Goal: Check status: Check status

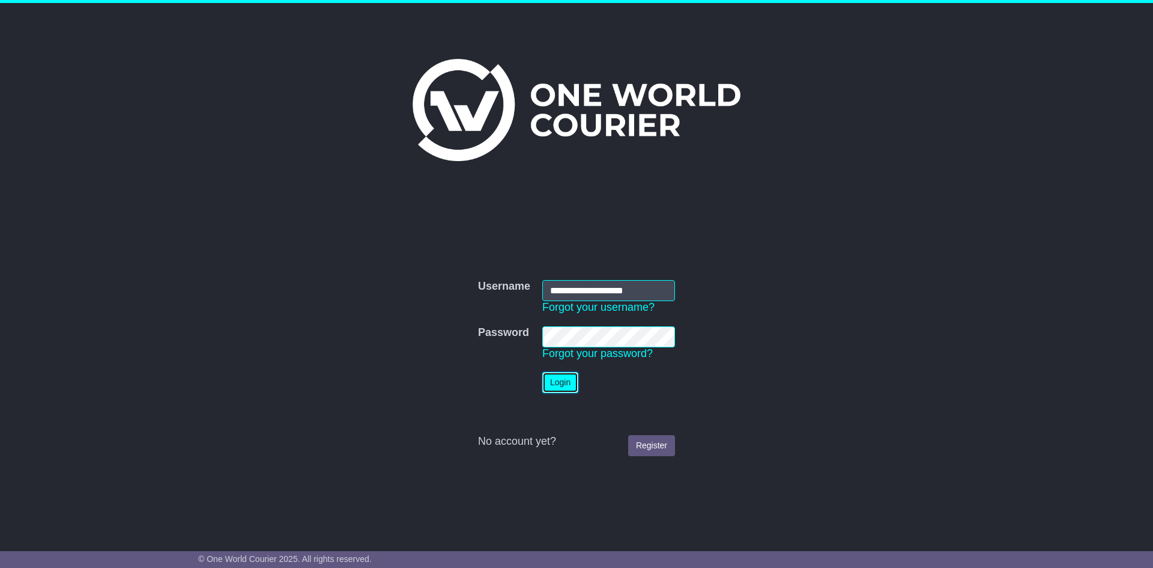
click at [557, 380] on button "Login" at bounding box center [560, 382] width 36 height 21
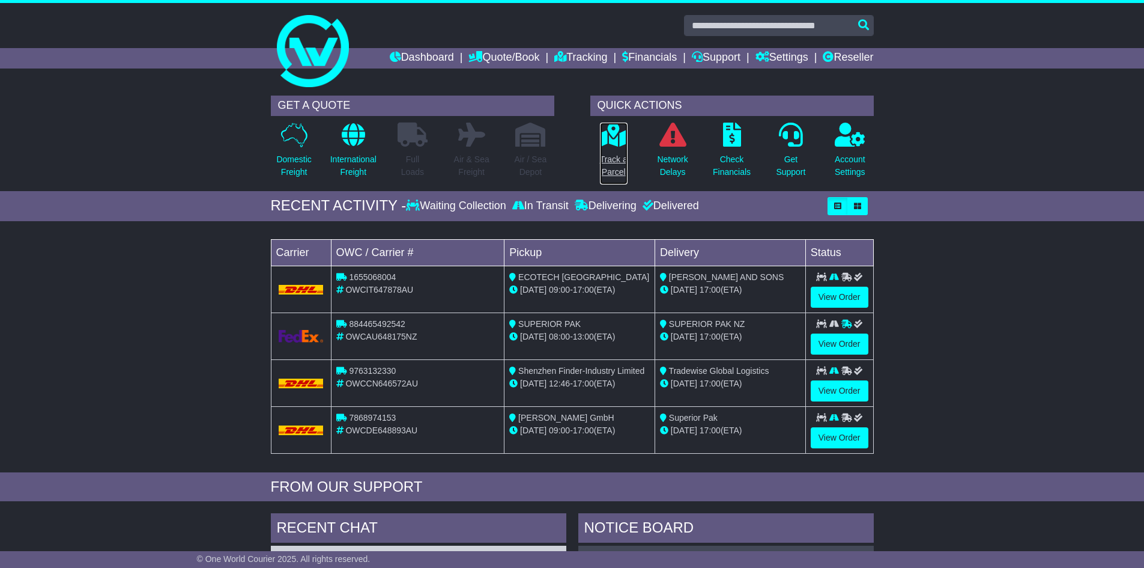
click at [612, 148] on link "Track a Parcel" at bounding box center [613, 153] width 29 height 63
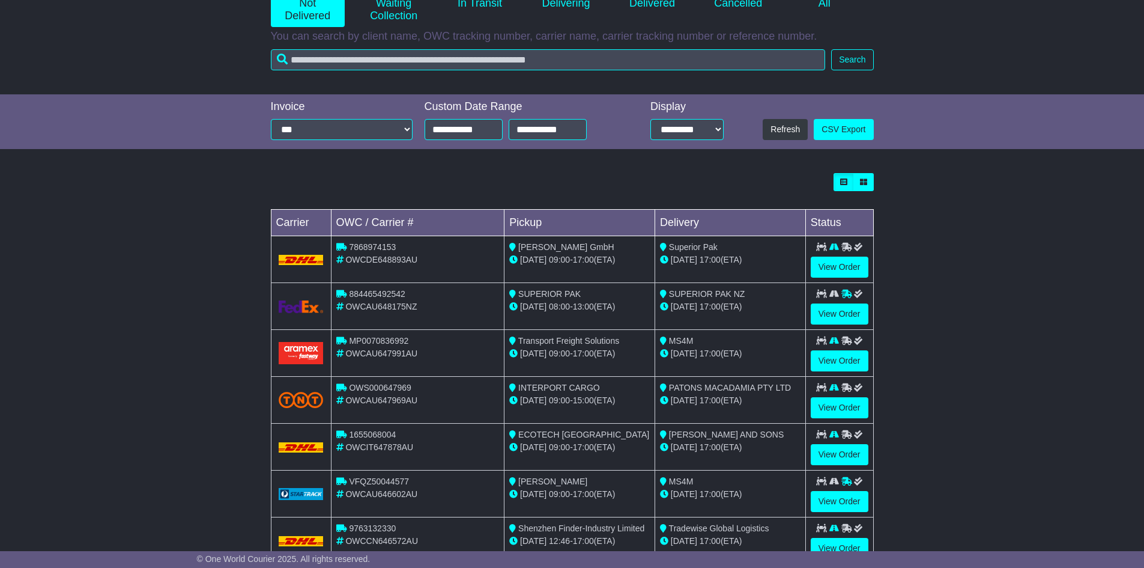
scroll to position [220, 0]
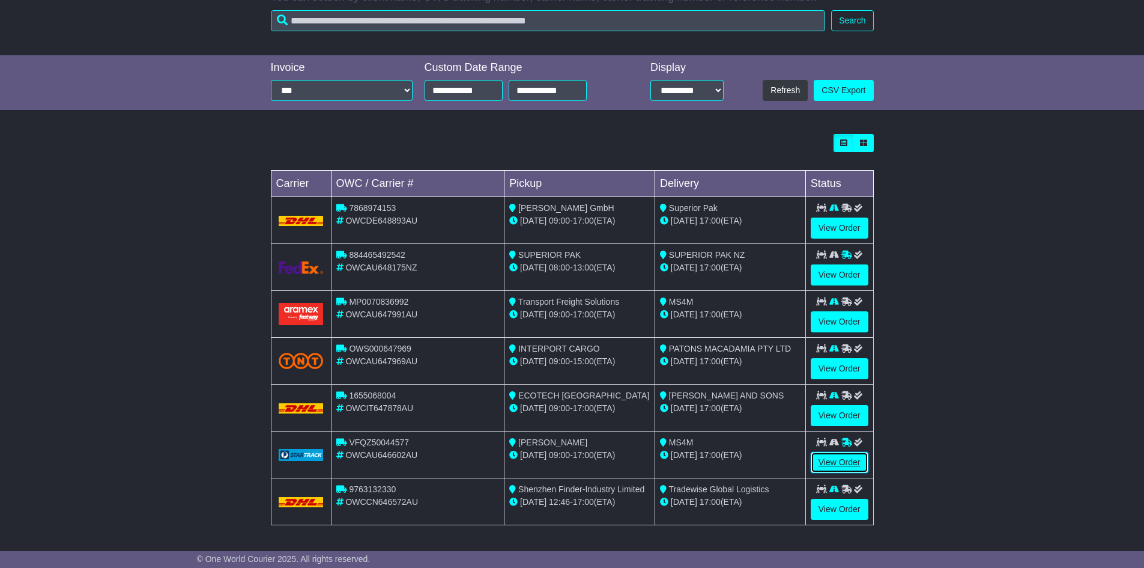
click at [834, 460] on link "View Order" at bounding box center [840, 462] width 58 height 21
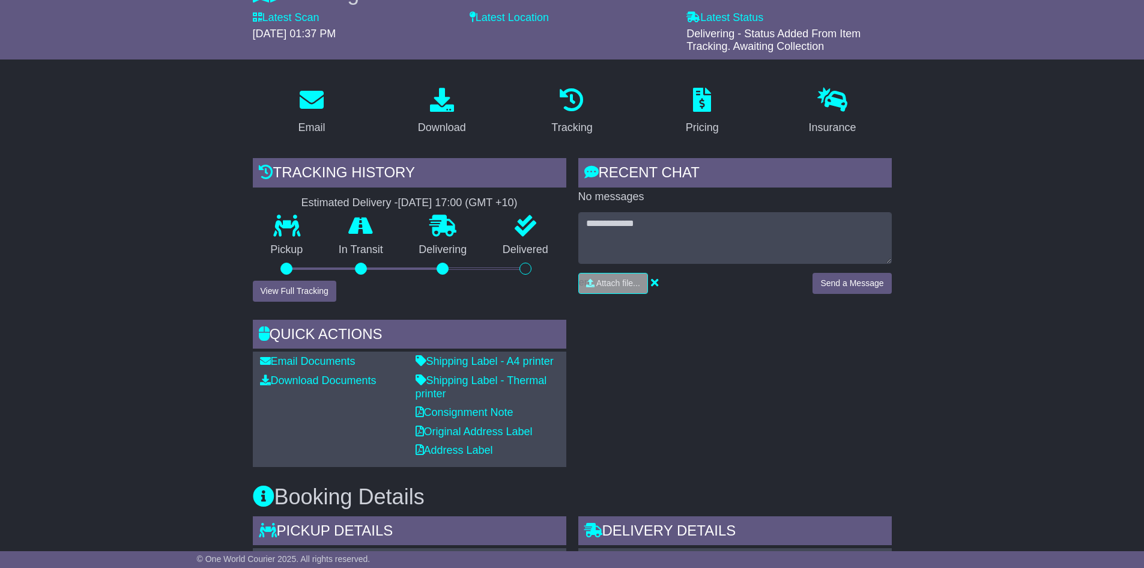
scroll to position [135, 0]
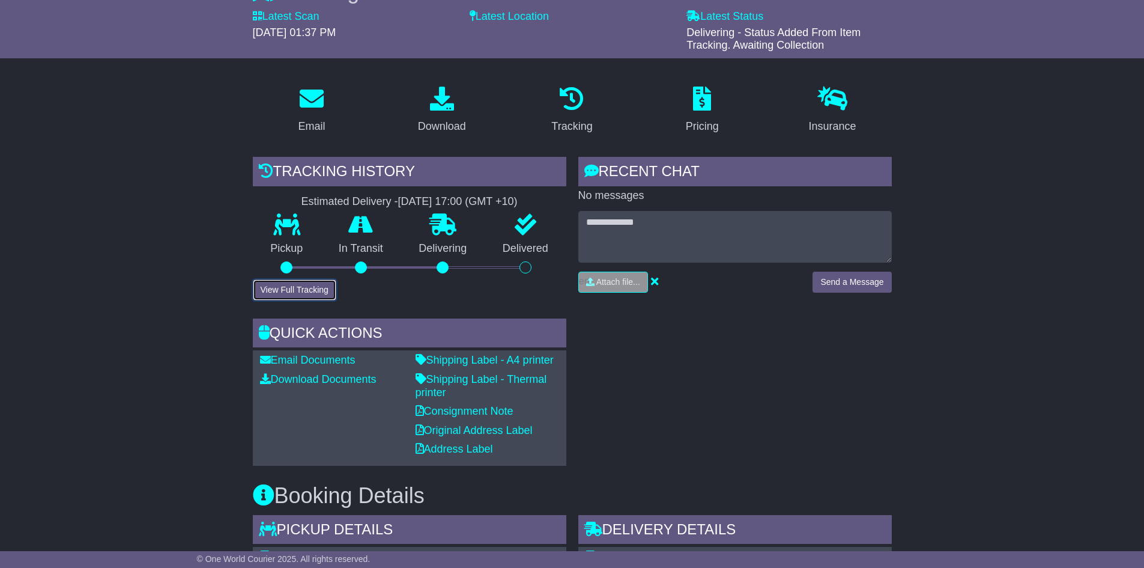
click at [294, 290] on button "View Full Tracking" at bounding box center [294, 289] width 83 height 21
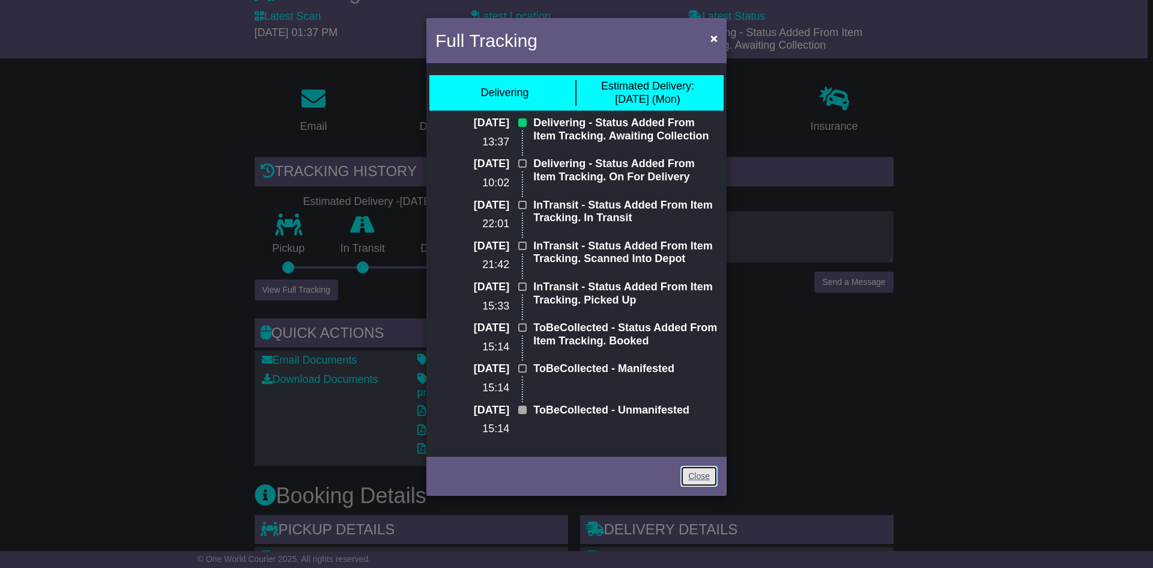
click at [700, 476] on link "Close" at bounding box center [698, 475] width 37 height 21
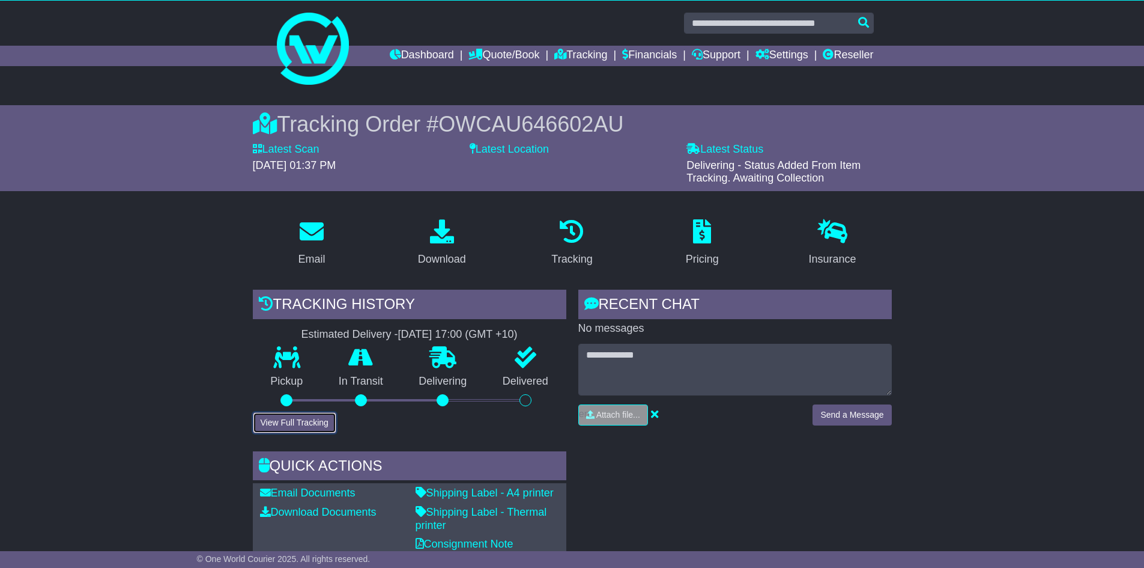
scroll to position [0, 0]
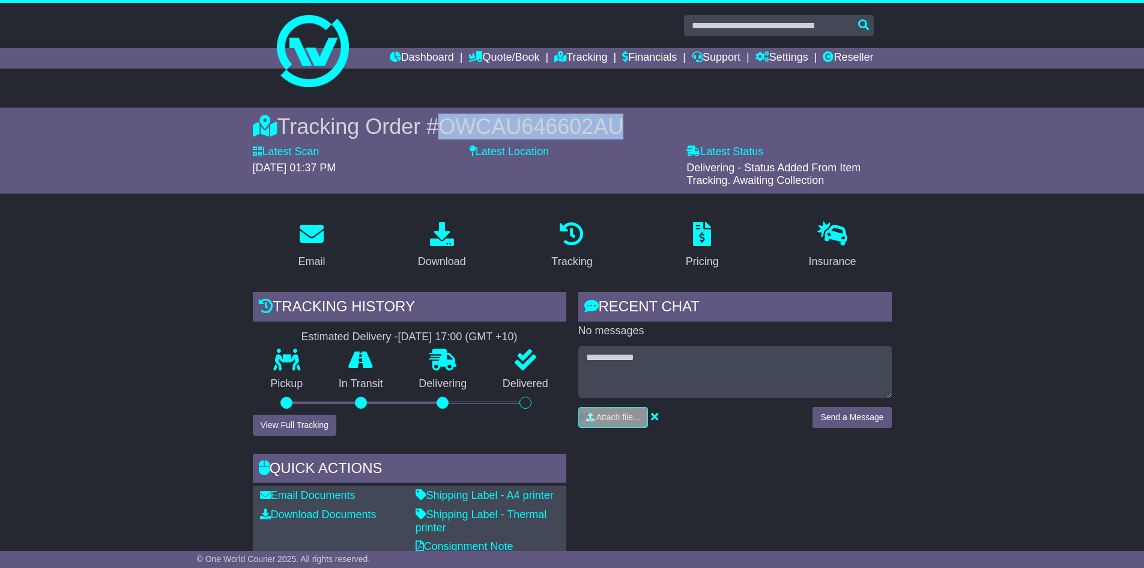
drag, startPoint x: 445, startPoint y: 129, endPoint x: 626, endPoint y: 130, distance: 181.4
click at [623, 130] on span "OWCAU646602AU" at bounding box center [530, 126] width 185 height 25
copy span "OWCAU646602AU"
click at [569, 51] on link "Tracking" at bounding box center [580, 58] width 53 height 20
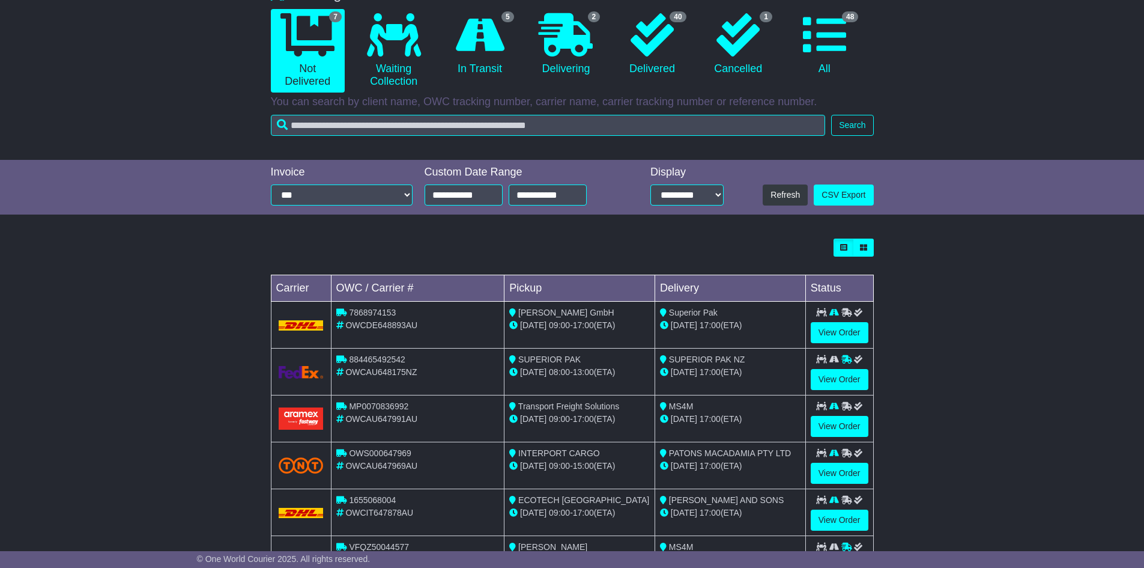
scroll to position [120, 0]
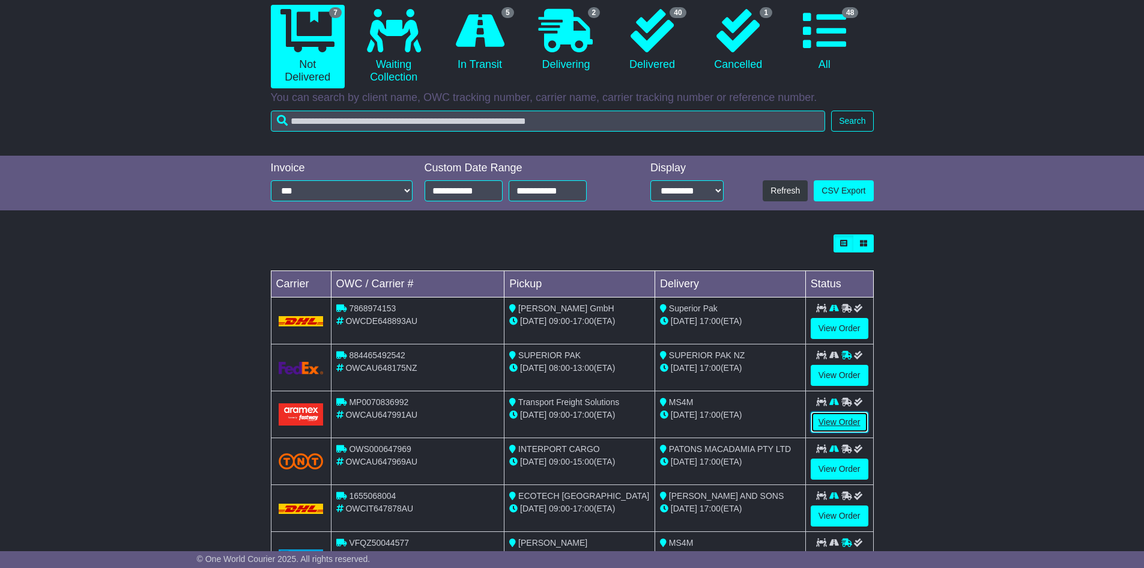
click at [837, 419] on link "View Order" at bounding box center [840, 421] width 58 height 21
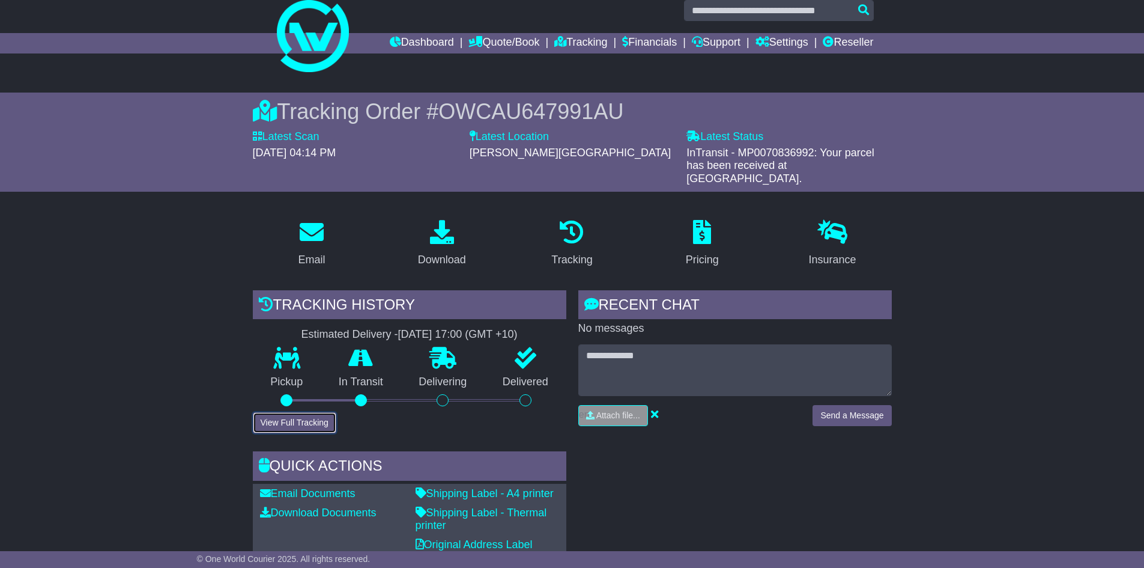
scroll to position [30, 0]
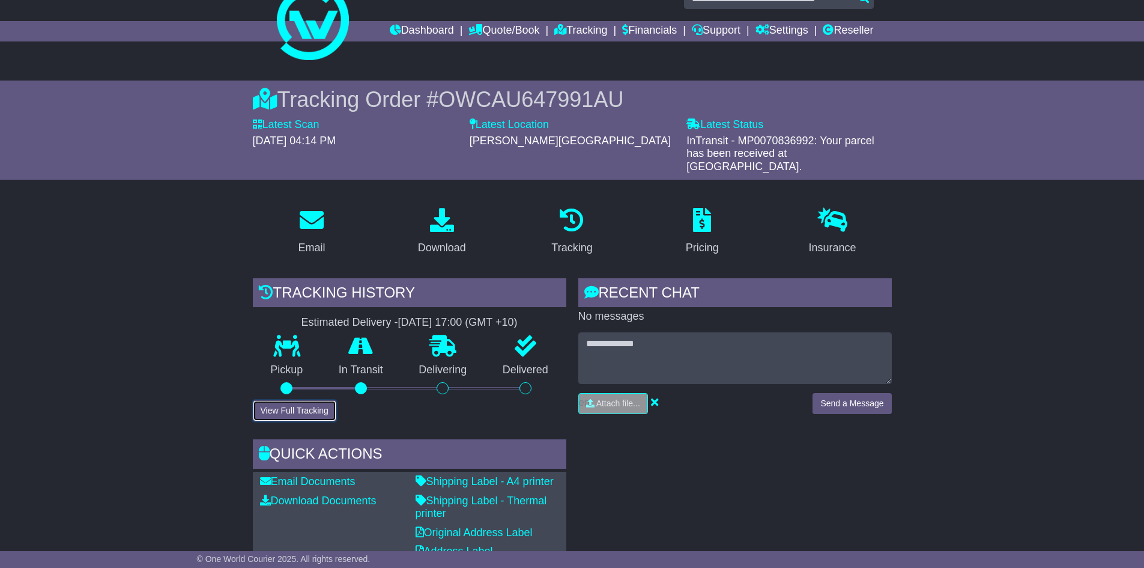
click at [287, 411] on div "Tracking history Estimated Delivery - [DATE] 17:00 (GMT +10) Pickup In Transit …" at bounding box center [410, 422] width 326 height 289
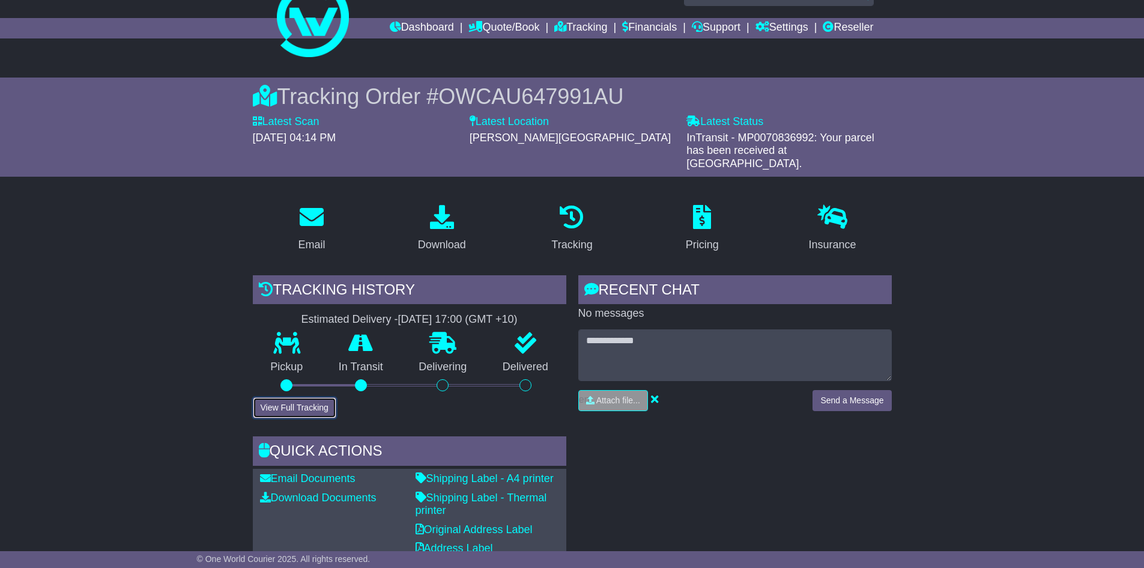
click at [285, 397] on button "View Full Tracking" at bounding box center [294, 407] width 83 height 21
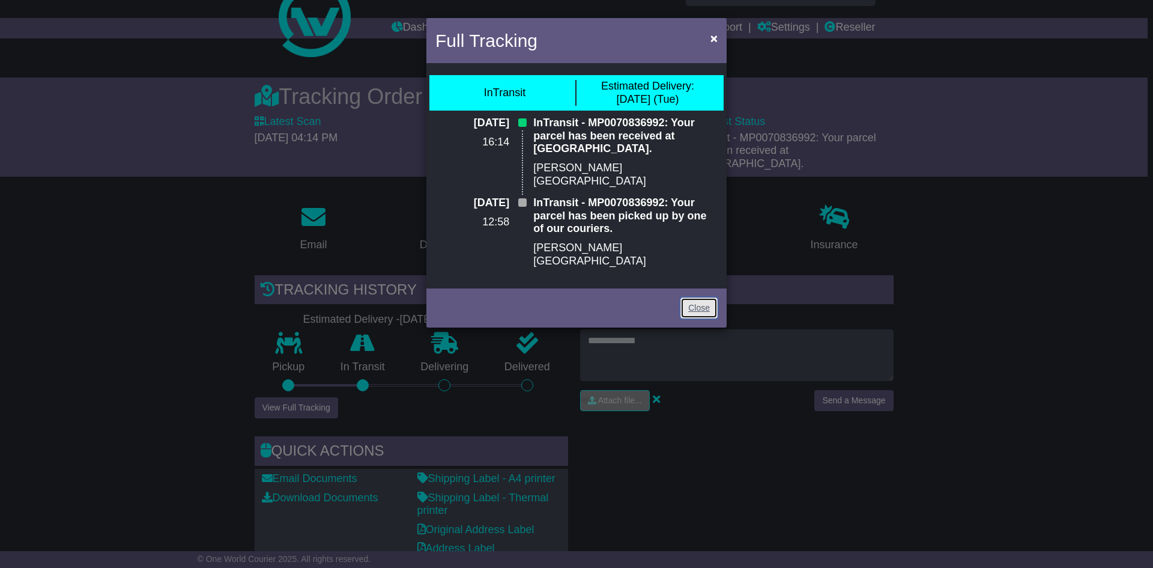
click at [698, 297] on link "Close" at bounding box center [698, 307] width 37 height 21
